Goal: Find specific page/section: Find specific page/section

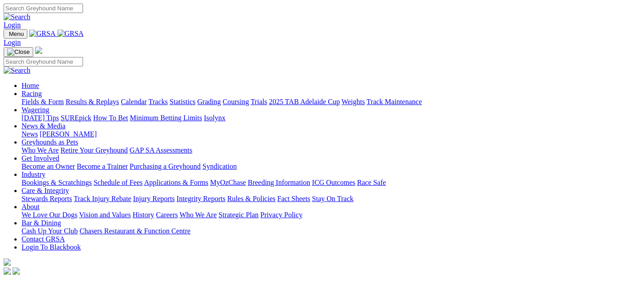
scroll to position [2, 0]
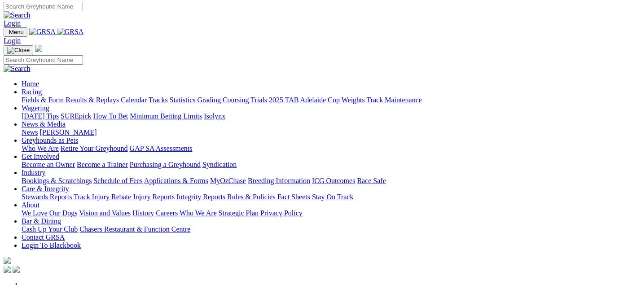
scroll to position [2, 0]
click at [46, 96] on link "Fields & Form" at bounding box center [43, 100] width 42 height 8
